Goal: Book appointment/travel/reservation

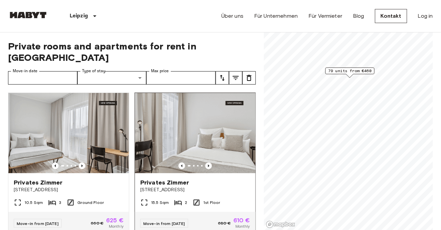
click at [233, 179] on div "Privates Zimmer" at bounding box center [195, 183] width 110 height 8
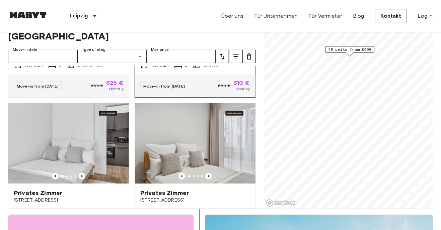
scroll to position [117, 0]
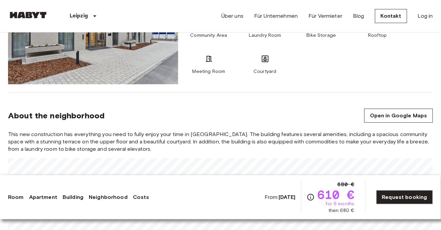
scroll to position [705, 0]
